Goal: Transaction & Acquisition: Purchase product/service

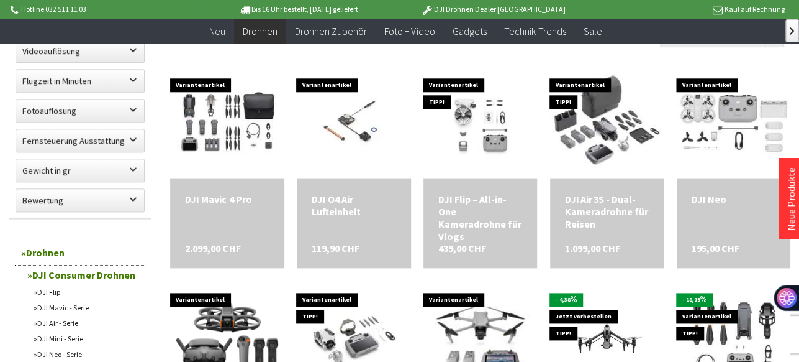
scroll to position [675, 0]
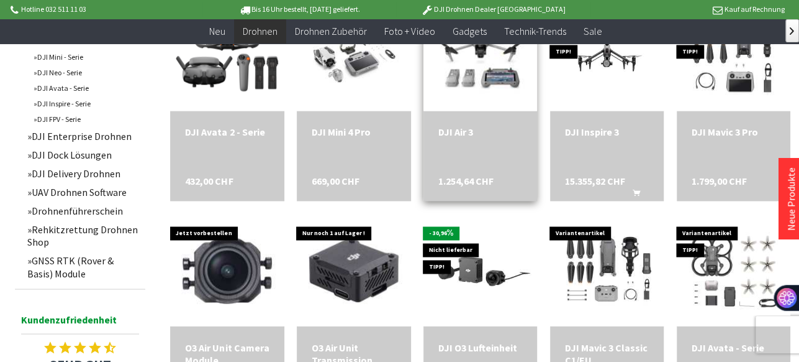
scroll to position [918, 0]
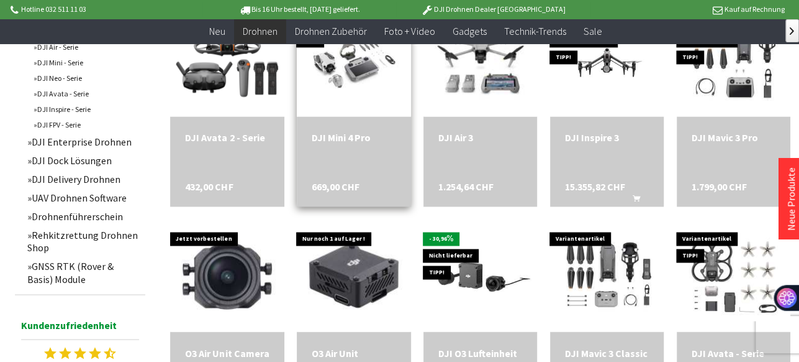
click at [335, 117] on div "DJI Mini 4 Pro 669,00 CHF" at bounding box center [354, 161] width 114 height 90
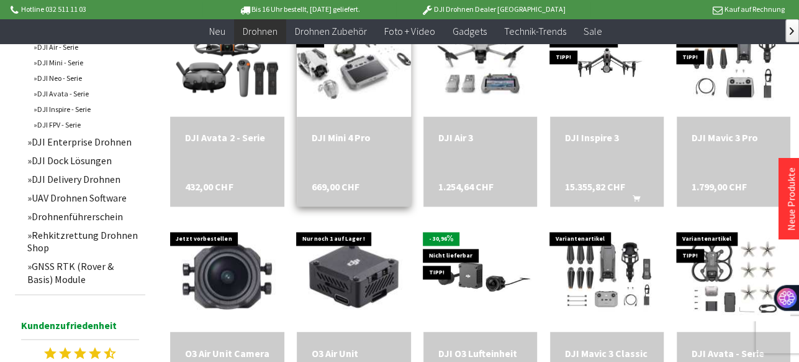
click at [342, 70] on img at bounding box center [355, 60] width 160 height 127
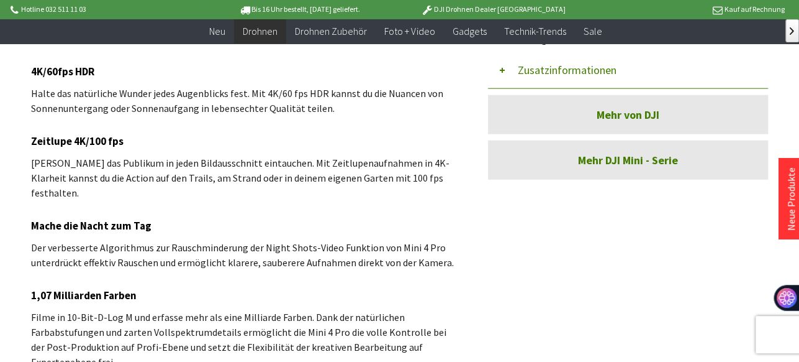
scroll to position [1567, 0]
